Goal: Navigation & Orientation: Go to known website

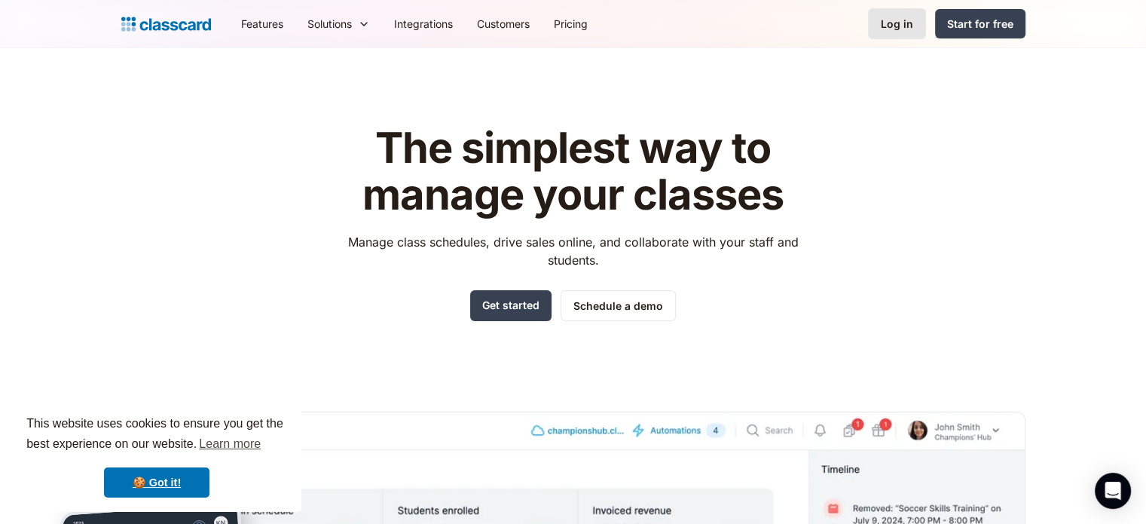
click at [906, 29] on div "Log in" at bounding box center [897, 24] width 32 height 16
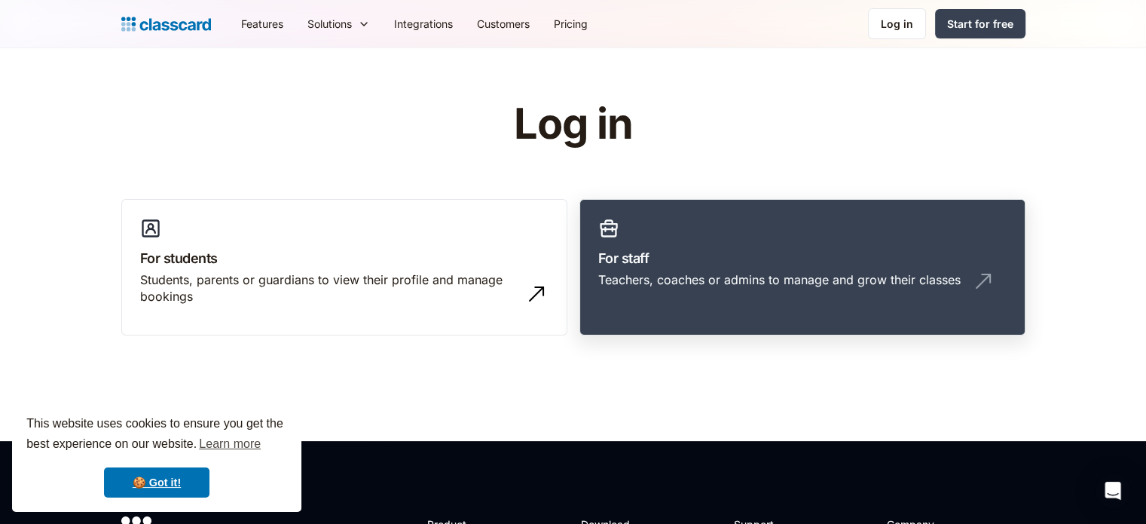
click at [749, 243] on link "For staff Teachers, coaches or admins to manage and grow their classes" at bounding box center [803, 267] width 446 height 137
